Goal: Task Accomplishment & Management: Use online tool/utility

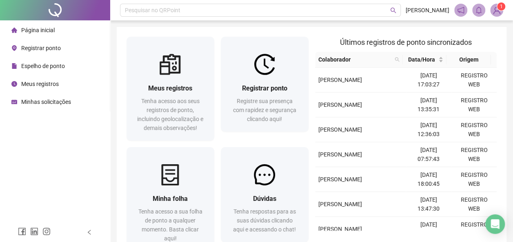
click at [50, 45] on span "Registrar ponto" at bounding box center [41, 48] width 40 height 7
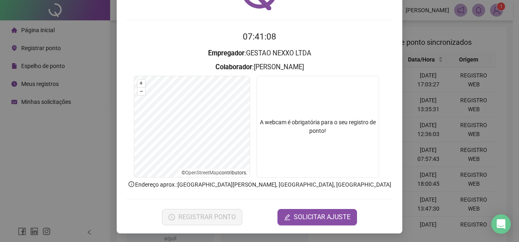
scroll to position [58, 0]
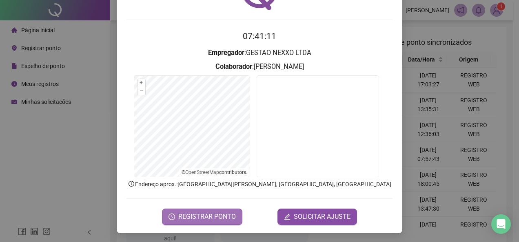
click at [209, 215] on span "REGISTRAR PONTO" at bounding box center [207, 217] width 58 height 10
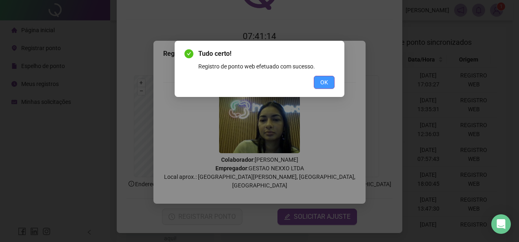
click at [325, 80] on span "OK" at bounding box center [324, 82] width 8 height 9
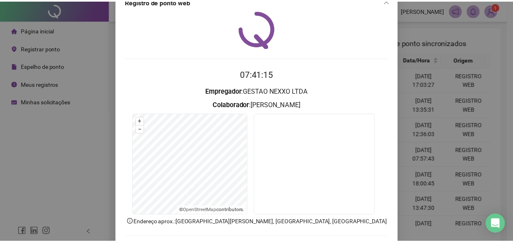
scroll to position [0, 0]
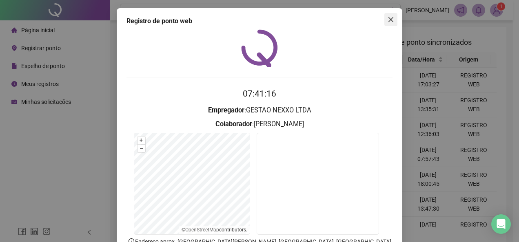
click at [389, 20] on icon "close" at bounding box center [391, 19] width 5 height 5
